Goal: Information Seeking & Learning: Learn about a topic

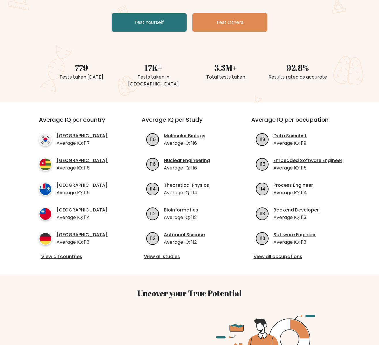
scroll to position [107, 0]
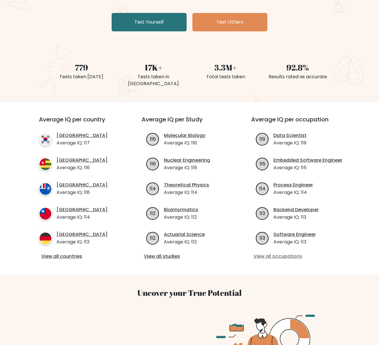
click at [293, 253] on link "View all occupations" at bounding box center [298, 256] width 91 height 7
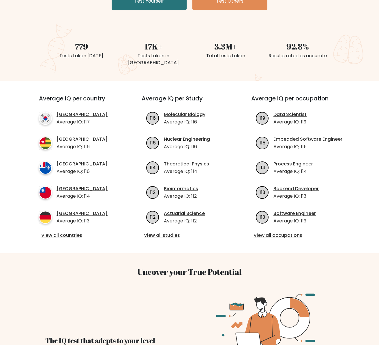
scroll to position [165, 0]
